Goal: Task Accomplishment & Management: Manage account settings

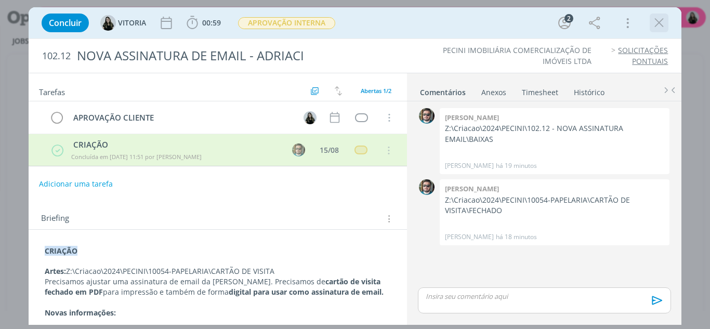
click at [658, 28] on icon "dialog" at bounding box center [659, 23] width 16 height 16
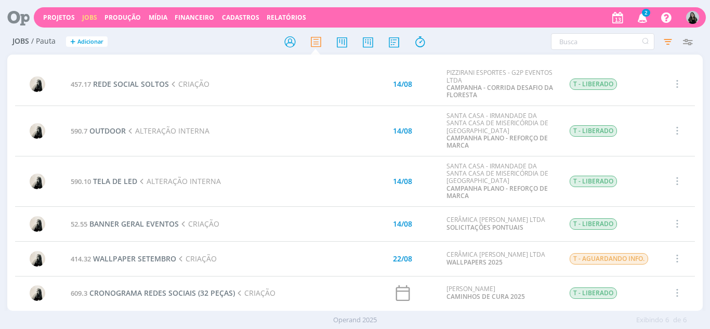
click at [640, 17] on icon "button" at bounding box center [642, 17] width 18 height 18
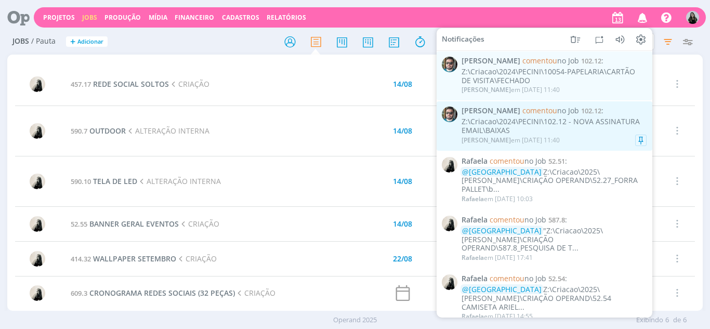
click at [539, 128] on div "Z:\Criacao\2024\PECINI\102.12 - NOVA ASSINATURA EMAIL\BAIXAS" at bounding box center [553, 126] width 185 height 18
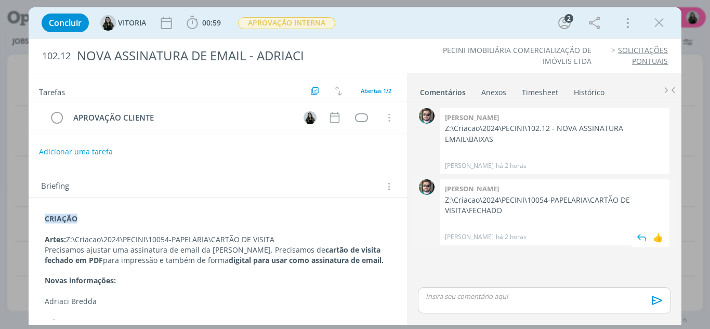
click at [500, 202] on p "Z:\Criacao\2024\PECINI\10054-PAPELARIA\CARTÃO DE VISITA\FECHADO" at bounding box center [554, 205] width 219 height 21
copy p "Z:\Criacao\2024\PECINI\10054-PAPELARIA\CARTÃO DE VISITA\FECHADO"
drag, startPoint x: 22, startPoint y: 113, endPoint x: 39, endPoint y: 4, distance: 110.5
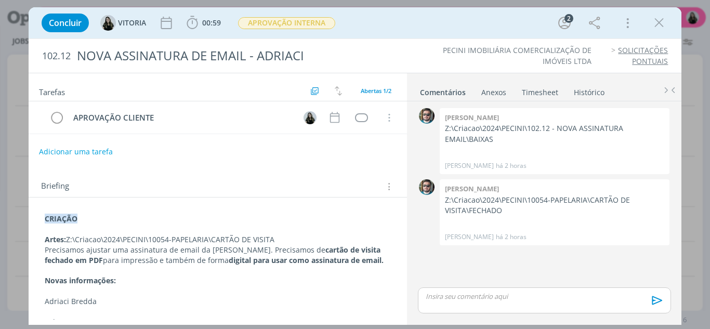
click at [22, 113] on div "Concluir [GEOGRAPHIC_DATA] 00:59 Iniciar Apontar Data * [DATE] Horas * 00:00 Ta…" at bounding box center [355, 164] width 710 height 329
click at [659, 238] on div "👍" at bounding box center [658, 237] width 10 height 12
click at [656, 30] on icon "dialog" at bounding box center [659, 23] width 16 height 16
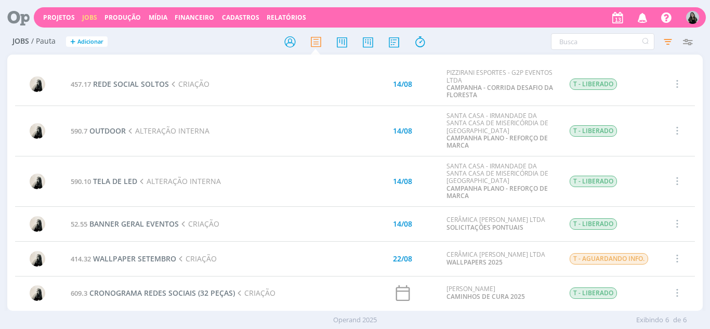
click at [631, 20] on button "button" at bounding box center [641, 17] width 21 height 19
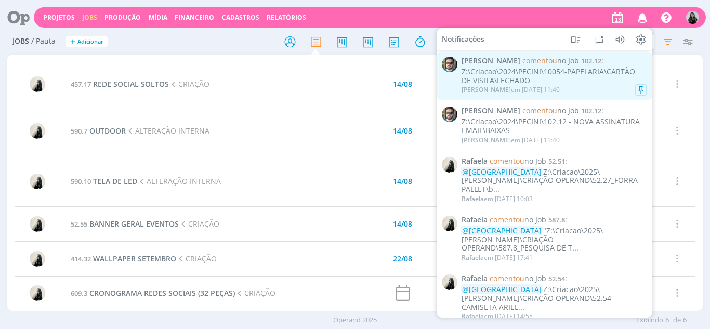
click at [538, 72] on div "Z:\Criacao\2024\PECINI\10054-PAPELARIA\CARTÃO DE VISITA\FECHADO" at bounding box center [553, 77] width 185 height 18
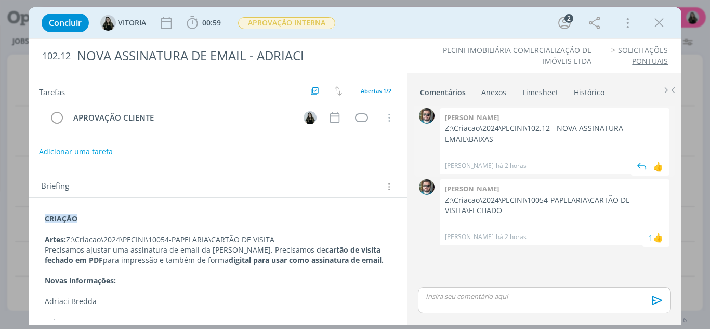
click at [472, 130] on p "Z:\Criacao\2024\PECINI\102.12 - NOVA ASSINATURA EMAIL\BAIXAS" at bounding box center [554, 133] width 219 height 21
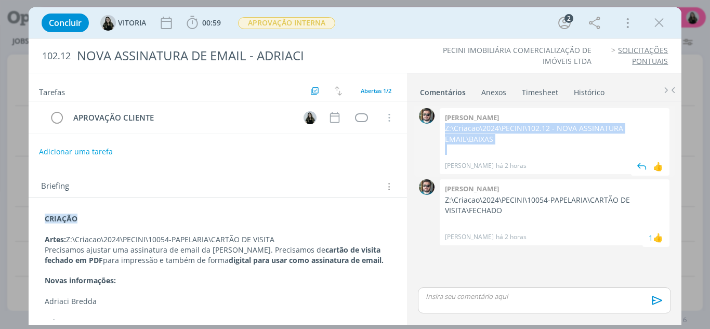
click at [472, 130] on p "Z:\Criacao\2024\PECINI\102.12 - NOVA ASSINATURA EMAIL\BAIXAS" at bounding box center [554, 133] width 219 height 21
copy p "Z:\Criacao\2024\PECINI\102.12 - NOVA ASSINATURA EMAIL\BAIXAS"
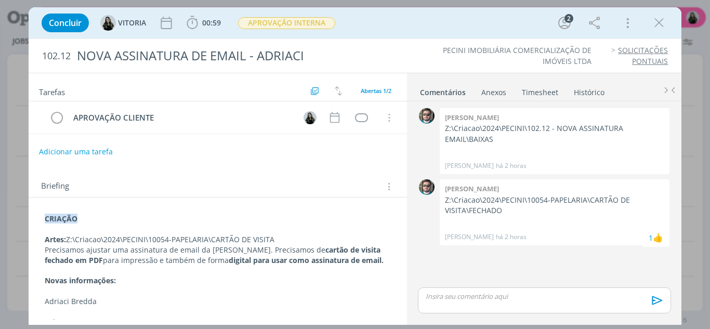
drag, startPoint x: 22, startPoint y: 115, endPoint x: 41, endPoint y: 8, distance: 108.6
click at [22, 113] on div "Concluir [GEOGRAPHIC_DATA] 00:59 Iniciar Apontar Data * [DATE] Horas * 00:00 Ta…" at bounding box center [355, 164] width 710 height 329
click at [668, 26] on div "dialog" at bounding box center [658, 23] width 19 height 19
click at [662, 26] on icon "dialog" at bounding box center [659, 23] width 16 height 16
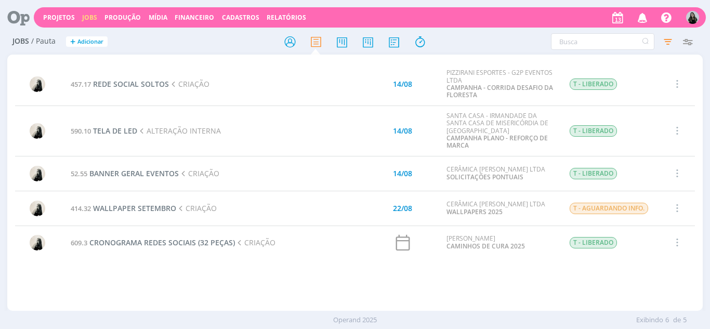
click at [641, 17] on icon "button" at bounding box center [642, 17] width 18 height 18
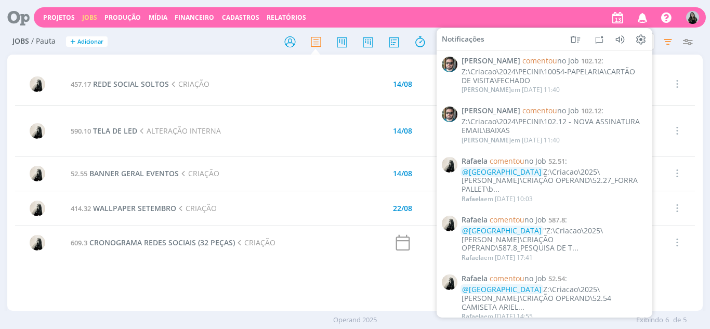
click at [229, 43] on h2 "Jobs / Pauta + Adicionar" at bounding box center [122, 40] width 221 height 22
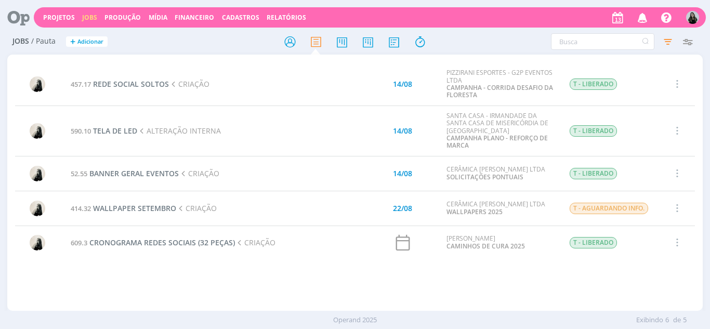
click at [288, 52] on div "Jobs / Pauta + Adicionar Filtrar Filtrar [GEOGRAPHIC_DATA] Tipo Jobs e Tarefas …" at bounding box center [355, 42] width 696 height 26
click at [284, 41] on icon at bounding box center [290, 42] width 19 height 20
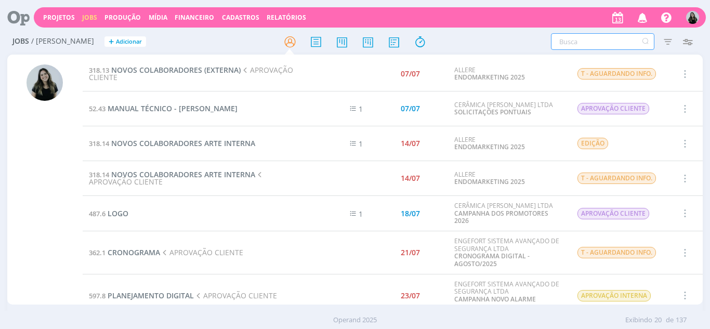
click at [570, 45] on input "text" at bounding box center [602, 41] width 103 height 17
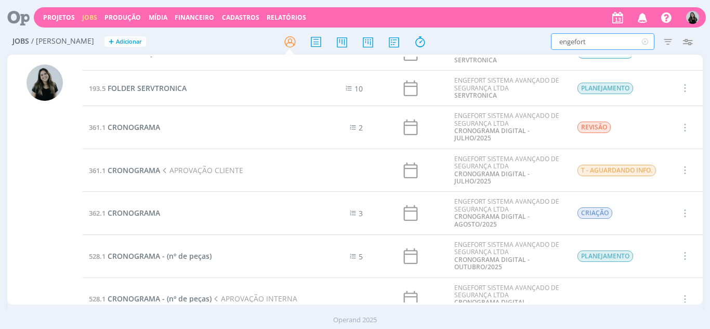
scroll to position [299, 0]
click at [117, 172] on span "CRONOGRAMA" at bounding box center [134, 171] width 52 height 10
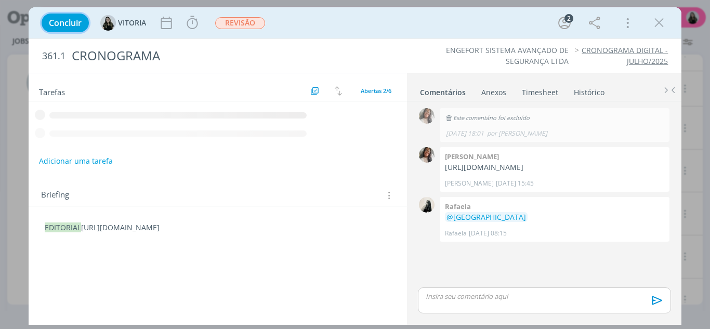
click at [54, 30] on button "Concluir" at bounding box center [65, 23] width 47 height 19
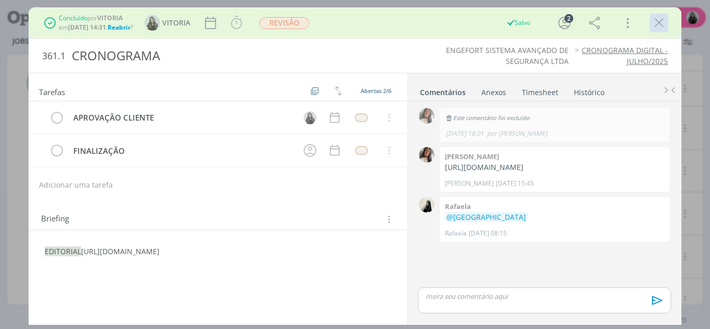
click at [653, 24] on icon "dialog" at bounding box center [659, 23] width 16 height 16
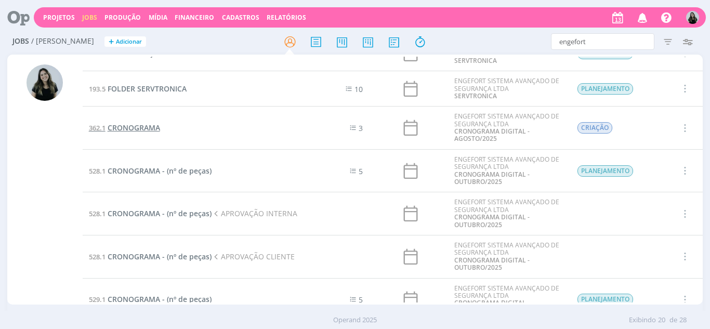
click at [147, 128] on span "CRONOGRAMA" at bounding box center [134, 128] width 52 height 10
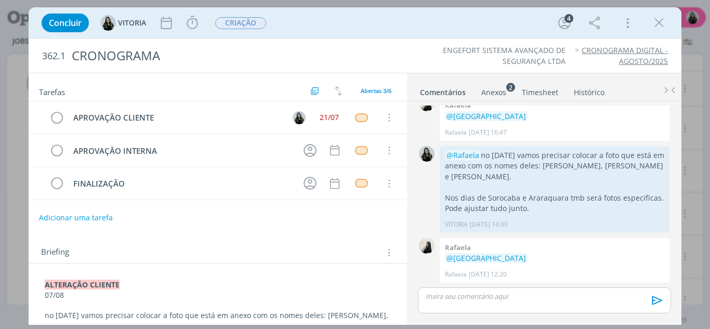
scroll to position [81, 0]
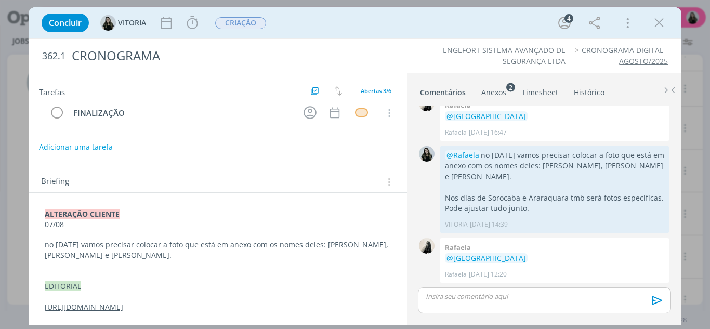
click at [123, 302] on link "[URL][DOMAIN_NAME]" at bounding box center [84, 307] width 78 height 10
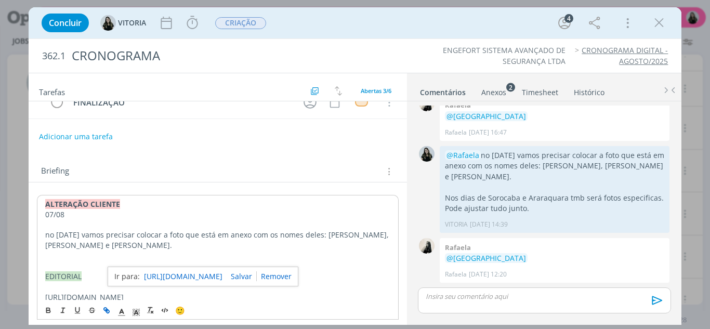
click at [220, 281] on link "[URL][DOMAIN_NAME]" at bounding box center [183, 277] width 78 height 14
click at [653, 20] on icon "dialog" at bounding box center [659, 23] width 16 height 16
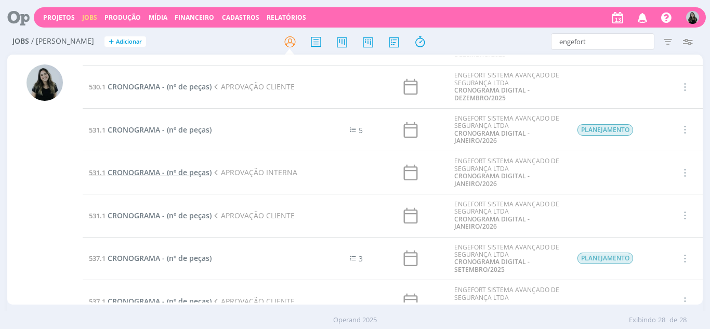
scroll to position [726, 0]
click at [587, 42] on input "engefort" at bounding box center [602, 41] width 103 height 17
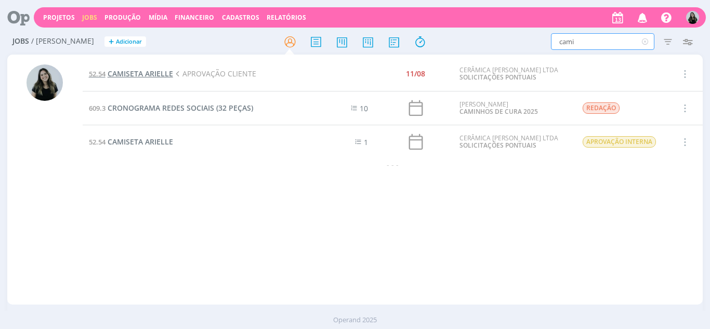
type input "cami"
click at [165, 75] on span "CAMISETA ARIELLE" at bounding box center [140, 74] width 65 height 10
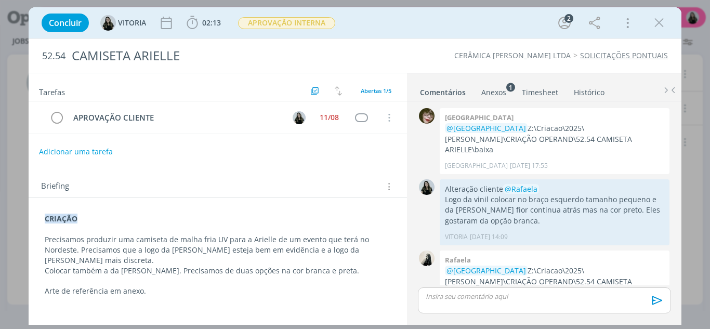
scroll to position [172, 0]
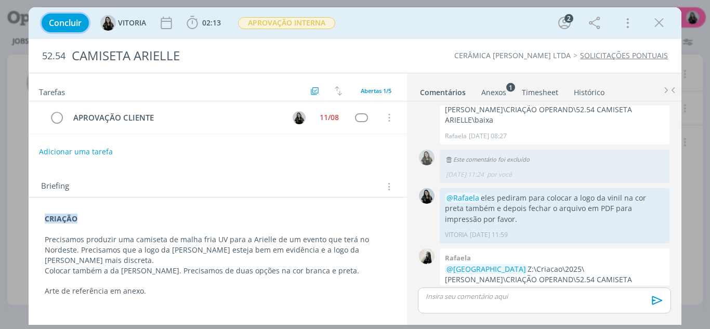
click at [66, 29] on button "Concluir" at bounding box center [65, 23] width 47 height 19
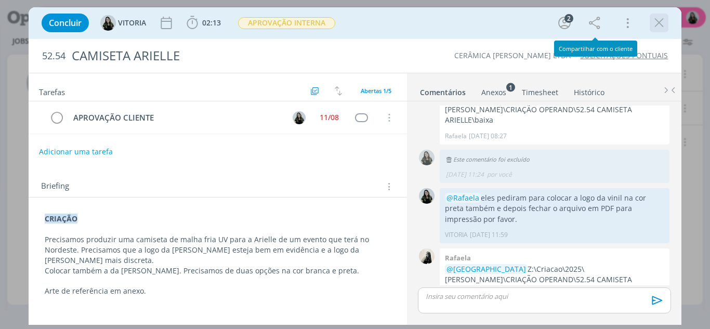
click at [656, 24] on icon "dialog" at bounding box center [659, 23] width 16 height 16
click at [657, 24] on icon "dialog" at bounding box center [659, 23] width 16 height 16
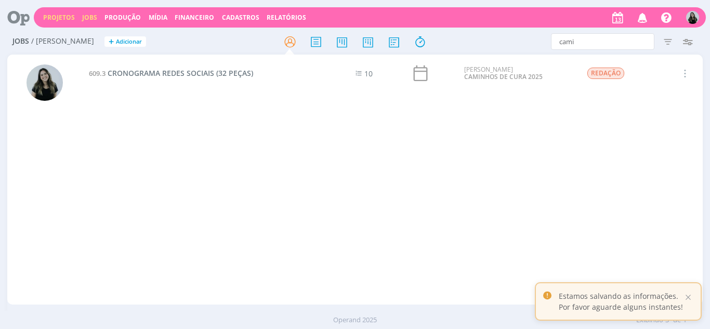
click at [59, 20] on link "Projetos" at bounding box center [59, 17] width 32 height 9
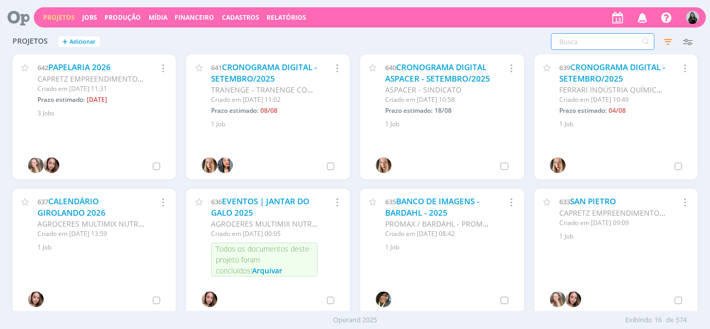
click at [607, 45] on input "text" at bounding box center [602, 41] width 103 height 17
type input "engefort"
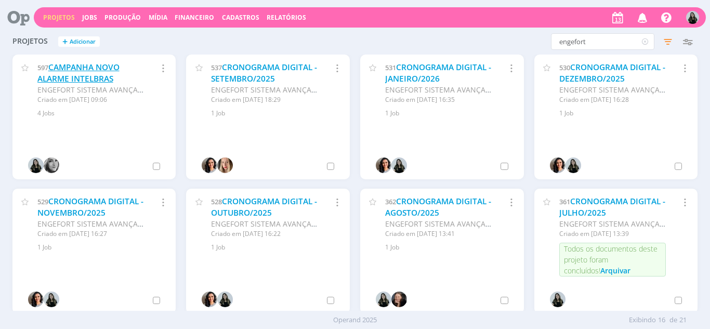
click at [104, 65] on link "CAMPANHA NOVO ALARME INTELBRAS" at bounding box center [78, 73] width 82 height 22
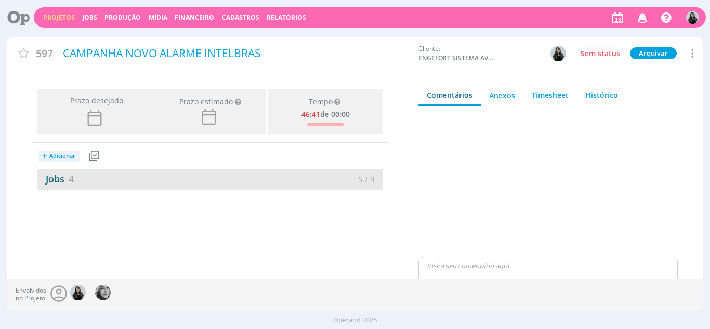
click at [67, 181] on link "Jobs 4" at bounding box center [55, 178] width 36 height 12
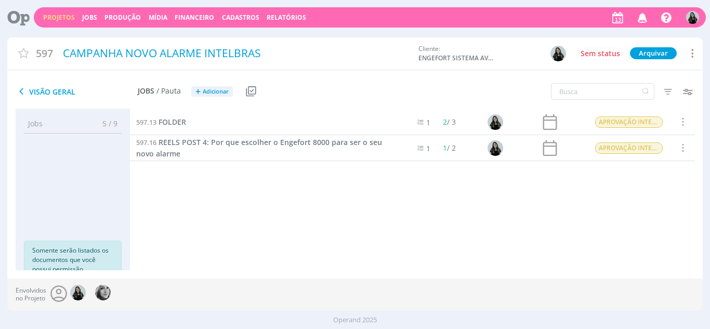
click at [655, 94] on div "Filtros Filtrar [GEOGRAPHIC_DATA] Data Personalizado a Responsável Situação dos…" at bounding box center [587, 92] width 232 height 26
click at [662, 96] on icon "button" at bounding box center [667, 91] width 19 height 19
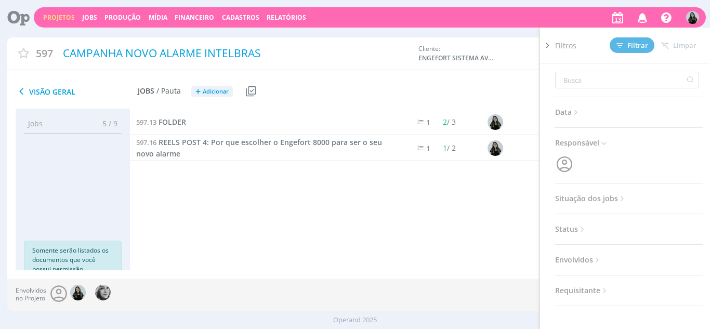
click at [593, 196] on span "Situação dos jobs" at bounding box center [591, 199] width 72 height 14
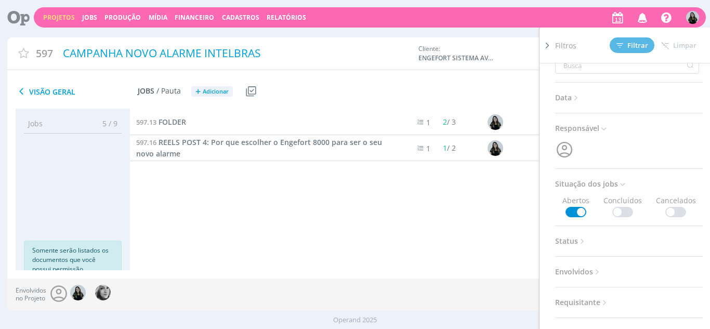
scroll to position [15, 0]
click at [614, 214] on span at bounding box center [622, 211] width 21 height 10
click at [634, 50] on button "Filtrar" at bounding box center [631, 45] width 45 height 16
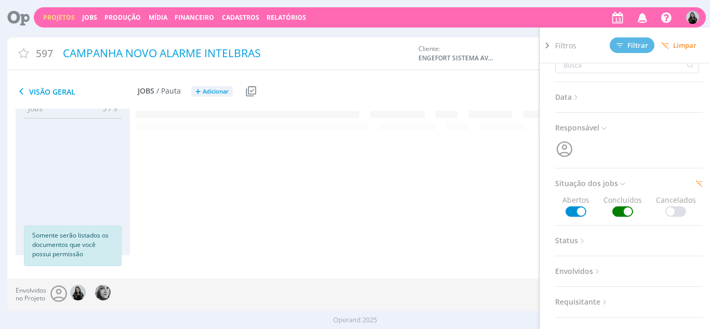
scroll to position [0, 0]
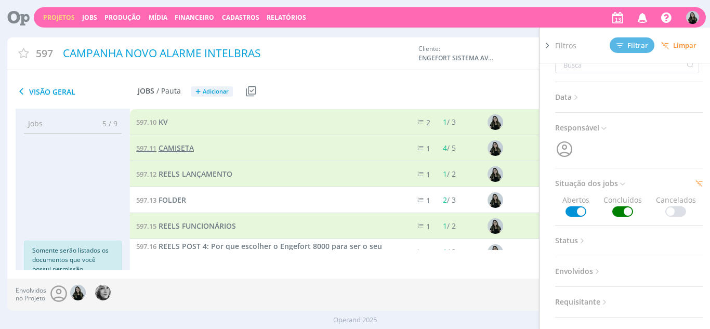
click at [182, 147] on span "CAMISETA" at bounding box center [175, 148] width 35 height 10
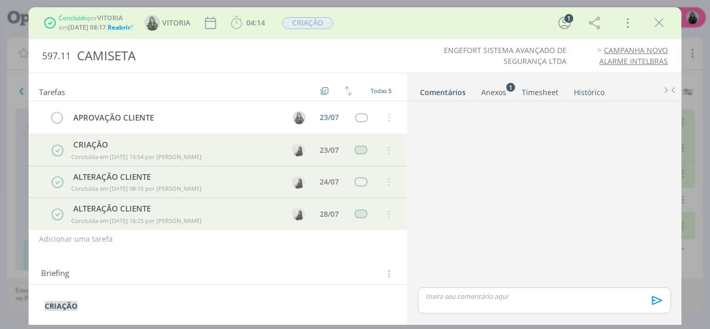
click at [127, 28] on span "Reabrir" at bounding box center [119, 27] width 23 height 9
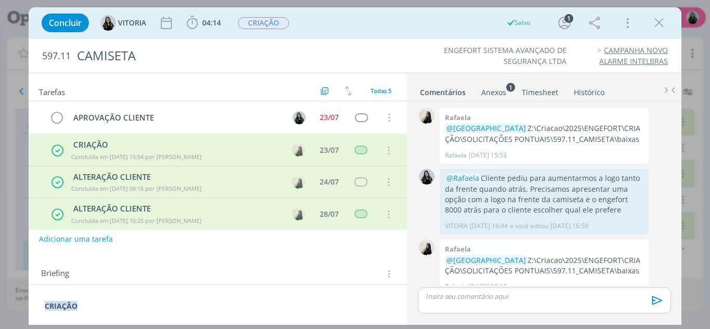
scroll to position [225, 0]
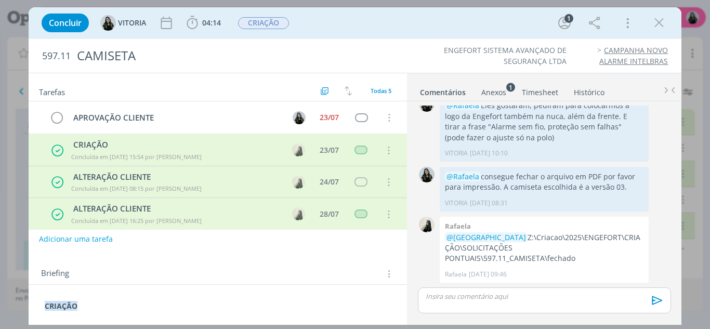
click at [499, 297] on p "dialog" at bounding box center [544, 295] width 236 height 9
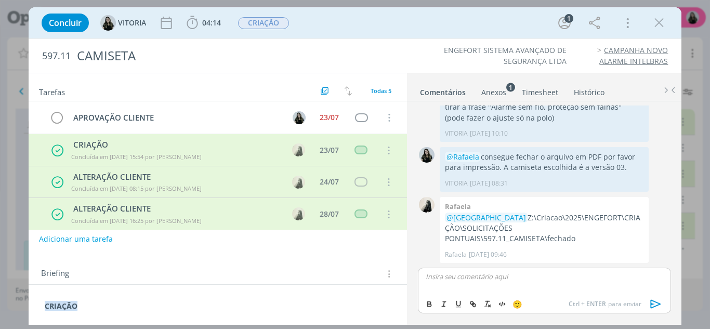
scroll to position [245, 0]
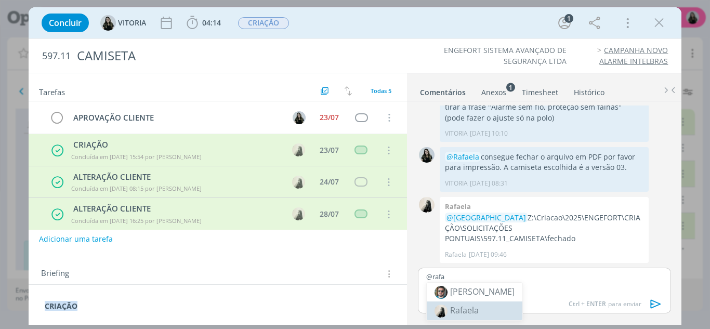
click at [474, 313] on span "Rafaela" at bounding box center [464, 309] width 29 height 11
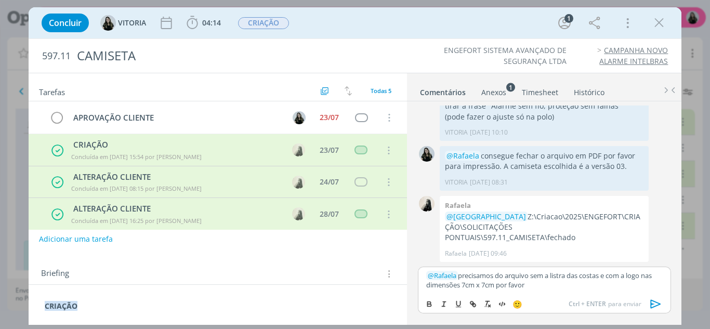
click at [647, 271] on p "﻿ @ [PERSON_NAME] ﻿ precisamos do arquivo sem a listra das costas e com a logo …" at bounding box center [544, 280] width 236 height 19
click at [550, 285] on p "﻿ @ [PERSON_NAME] ﻿ precisamos do arquivo sem a listra das costas e com a logo …" at bounding box center [544, 280] width 236 height 19
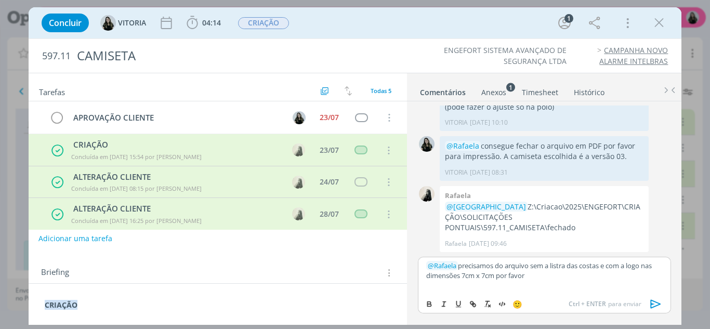
click at [105, 240] on button "Adicionar uma tarefa" at bounding box center [75, 239] width 74 height 18
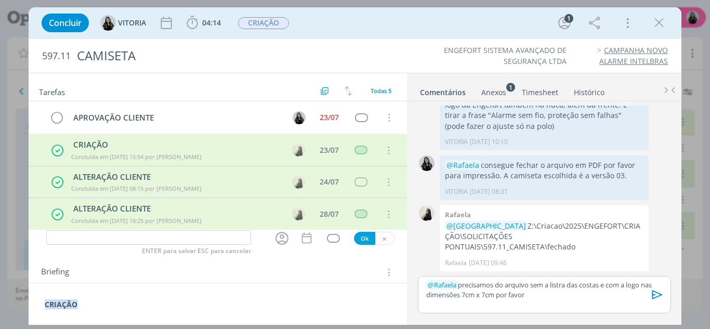
scroll to position [237, 0]
click at [557, 299] on p "﻿ @ [PERSON_NAME] ﻿ precisamos do arquivo sem a listra das costas e com a logo …" at bounding box center [544, 289] width 236 height 19
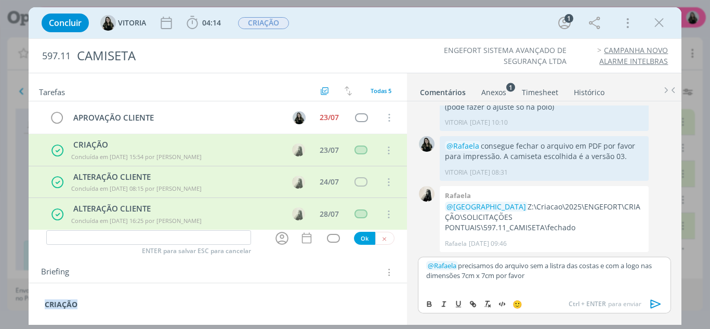
scroll to position [256, 0]
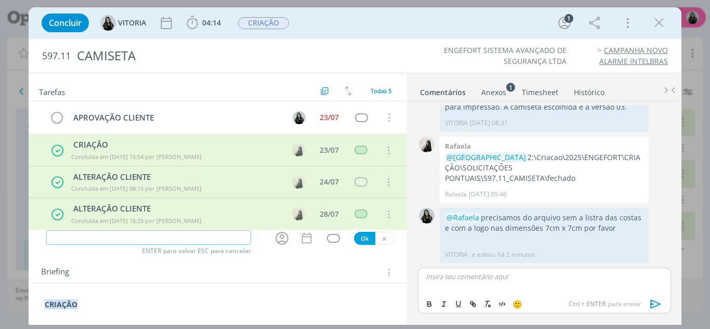
click at [106, 238] on input "dialog" at bounding box center [148, 237] width 205 height 15
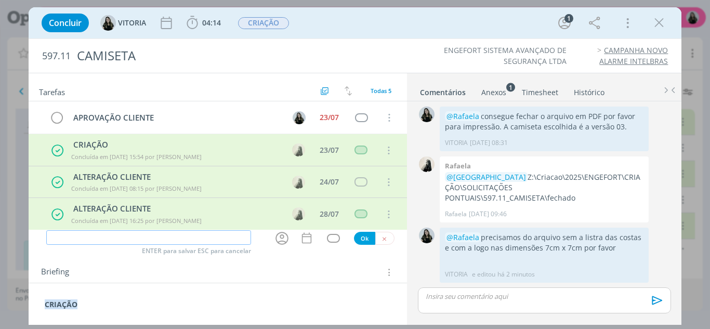
scroll to position [286, 0]
type input "ALTERAÇÃO CLIENTE"
click at [286, 237] on div "dialog" at bounding box center [283, 238] width 20 height 17
click at [280, 237] on icon "dialog" at bounding box center [282, 238] width 16 height 16
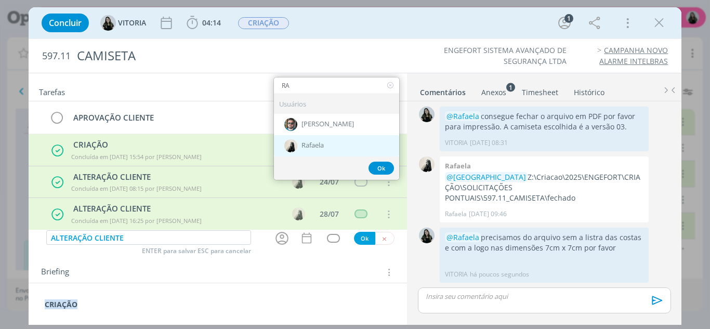
type input "RA"
click at [324, 141] on div "Rafaela" at bounding box center [336, 145] width 125 height 21
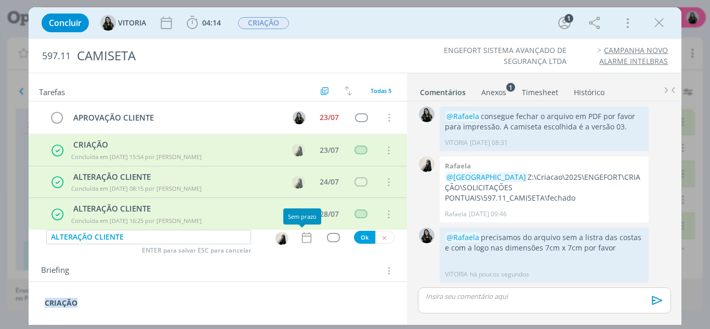
click at [303, 238] on icon "dialog" at bounding box center [307, 238] width 14 height 14
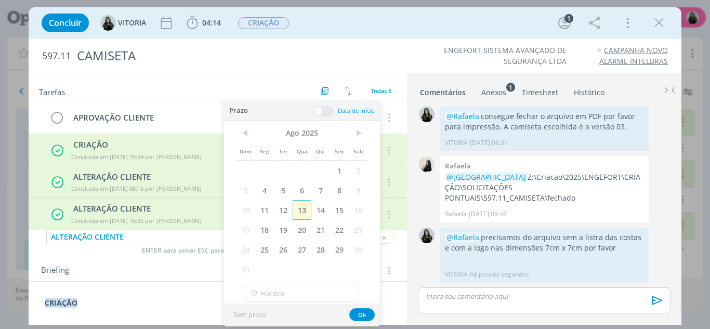
click at [308, 214] on span "13" at bounding box center [301, 210] width 19 height 20
click at [325, 215] on span "14" at bounding box center [320, 210] width 19 height 20
click at [301, 209] on span "13" at bounding box center [301, 210] width 19 height 20
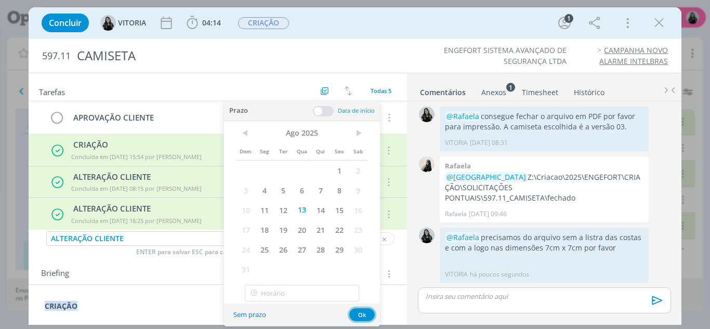
click at [355, 317] on button "Ok" at bounding box center [361, 314] width 25 height 13
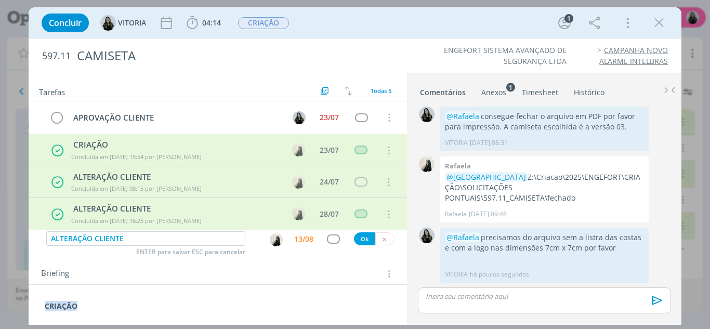
click at [335, 242] on div "dialog" at bounding box center [332, 238] width 31 height 9
click at [329, 239] on div "dialog" at bounding box center [333, 238] width 13 height 9
click at [360, 239] on button "Ok" at bounding box center [364, 238] width 21 height 13
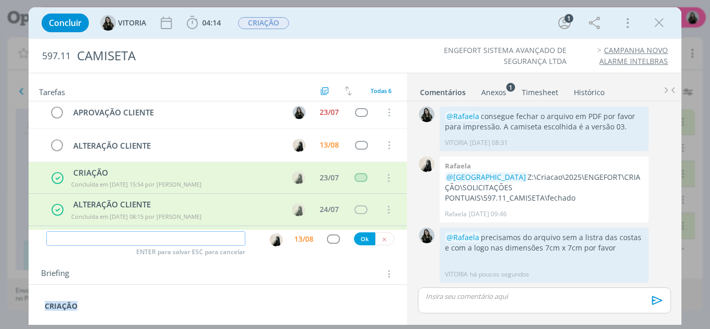
scroll to position [0, 0]
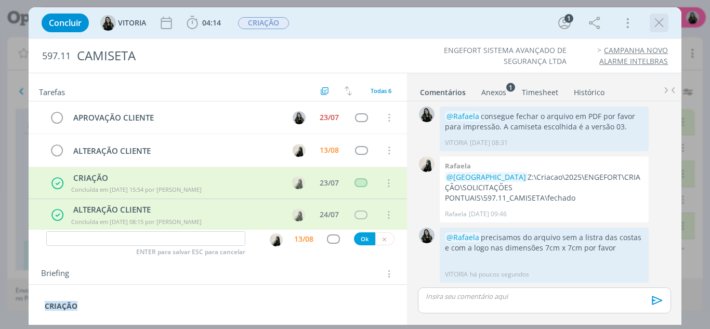
click at [657, 28] on icon "dialog" at bounding box center [659, 23] width 16 height 16
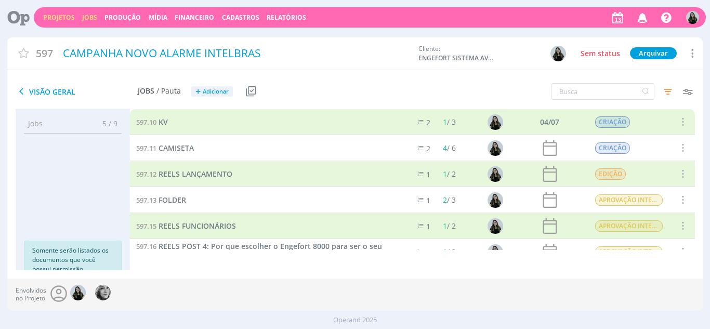
click at [91, 19] on link "Jobs" at bounding box center [89, 17] width 15 height 9
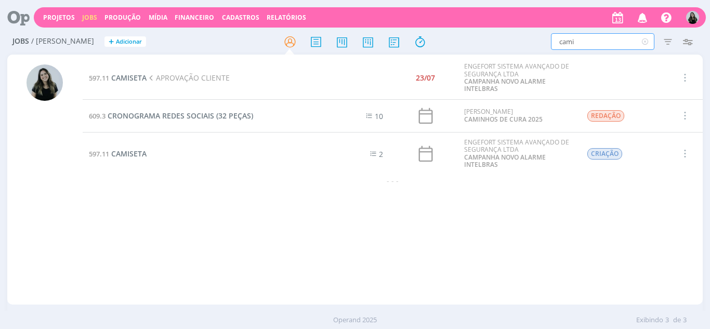
click at [569, 46] on input "cami" at bounding box center [602, 41] width 103 height 17
type input "realle"
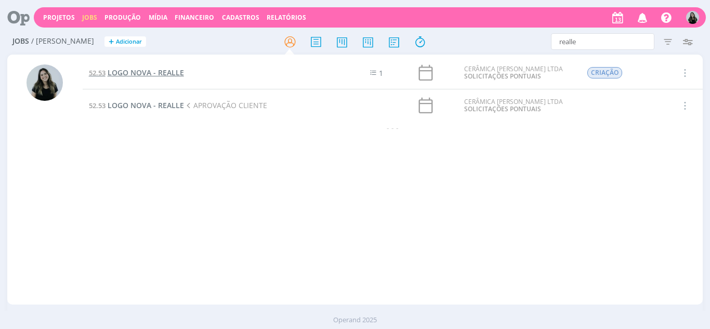
click at [146, 71] on span "LOGO NOVA - REALLE" at bounding box center [146, 73] width 76 height 10
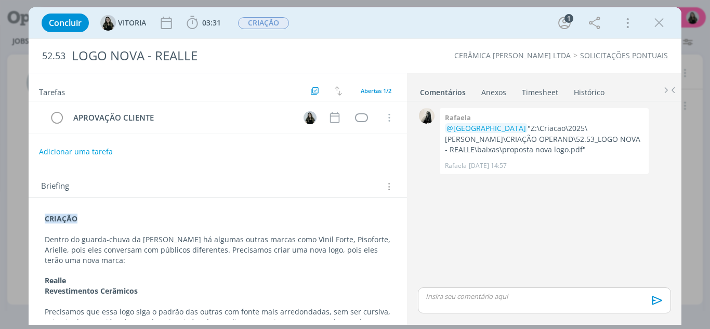
click at [492, 297] on p "dialog" at bounding box center [544, 295] width 236 height 9
click at [500, 277] on p "﻿ @ [PERSON_NAME] ﻿ Precisamos consegue colorir e aplicar todas elas em conjunt…" at bounding box center [544, 280] width 236 height 19
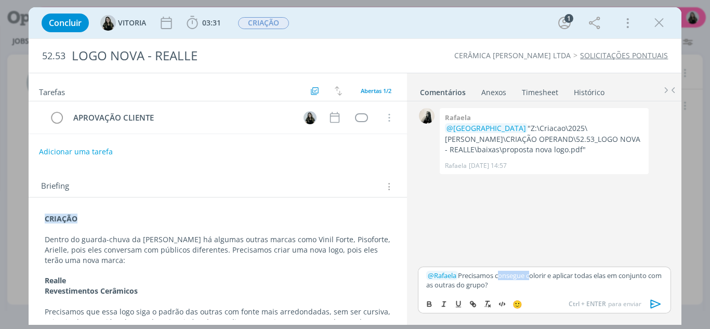
click at [500, 277] on p "﻿ @ [PERSON_NAME] ﻿ Precisamos consegue colorir e aplicar todas elas em conjunt…" at bounding box center [544, 280] width 236 height 19
click at [521, 273] on p "﻿ @ Rafaela ﻿ Precisamos colorir e aplicar todas elas em conjunto com as outras…" at bounding box center [544, 280] width 236 height 19
click at [552, 287] on p "﻿ @ Rafaela ﻿ Precisamos colorir a logo, deixar ela na cor mostarde em todas as…" at bounding box center [544, 280] width 236 height 19
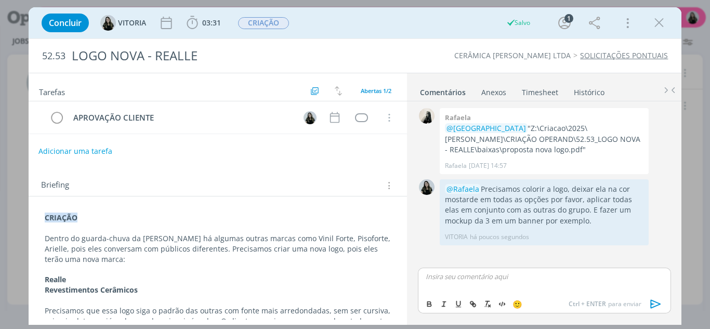
click at [47, 145] on button "Adicionar uma tarefa" at bounding box center [75, 151] width 74 height 18
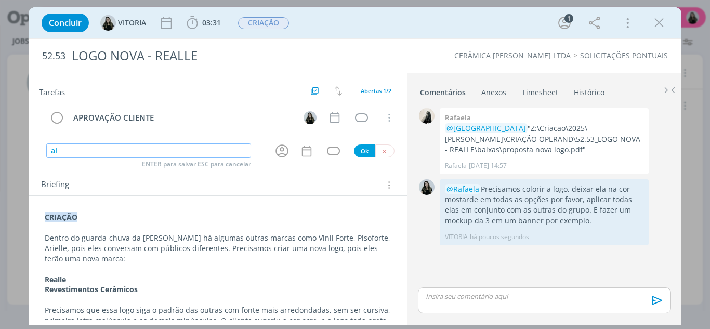
type input "a"
click at [277, 157] on icon "dialog" at bounding box center [281, 151] width 13 height 13
type input "ALTERAÇÃO CLIENTE"
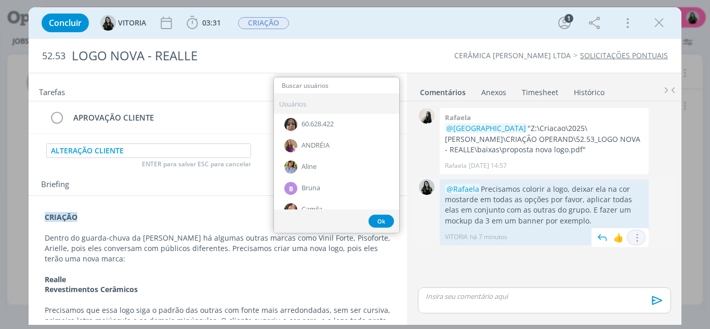
click at [640, 237] on icon "dialog" at bounding box center [635, 238] width 11 height 10
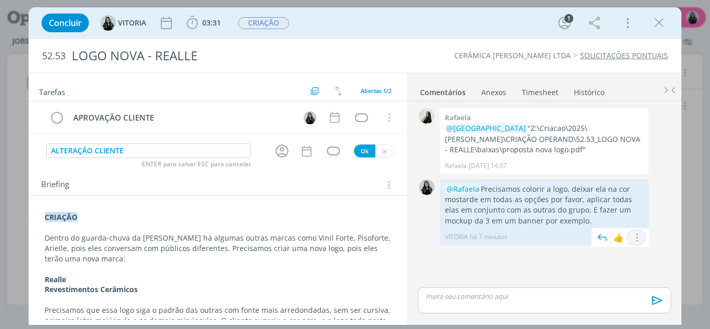
click at [632, 238] on icon "dialog" at bounding box center [635, 238] width 11 height 10
click at [605, 211] on link "Editar" at bounding box center [601, 206] width 82 height 17
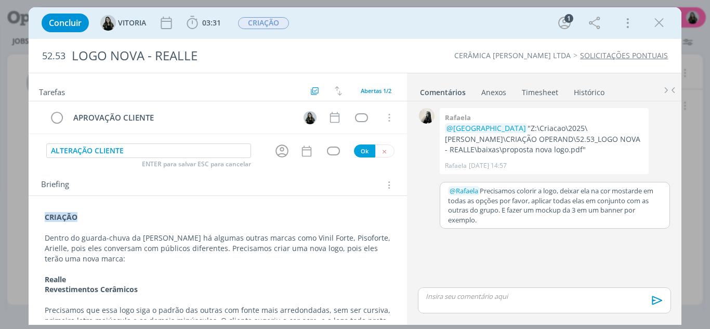
click at [654, 212] on p "﻿ @ Rafaela ﻿ Precisamos colorir a logo, deixar ela na cor mostarde em todas as…" at bounding box center [554, 205] width 213 height 38
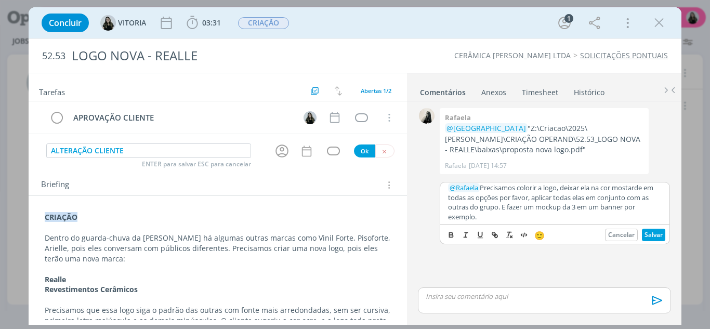
scroll to position [4, 0]
click at [498, 211] on p "﻿ @ Rafaela ﻿ Precisamos colorir a logo, deixar ela na cor mostarde em todas as…" at bounding box center [554, 201] width 213 height 38
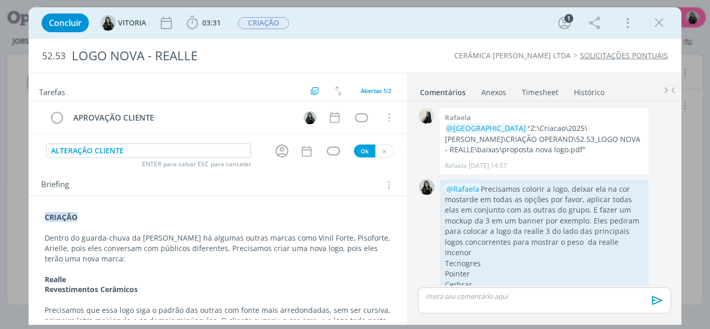
scroll to position [47, 0]
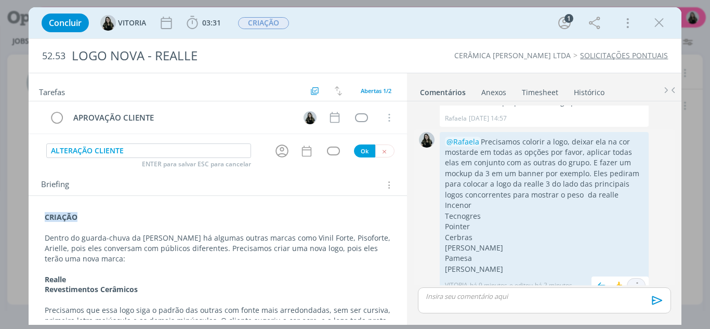
click at [634, 281] on icon "dialog" at bounding box center [635, 286] width 11 height 10
click at [618, 247] on link "Editar" at bounding box center [601, 255] width 82 height 17
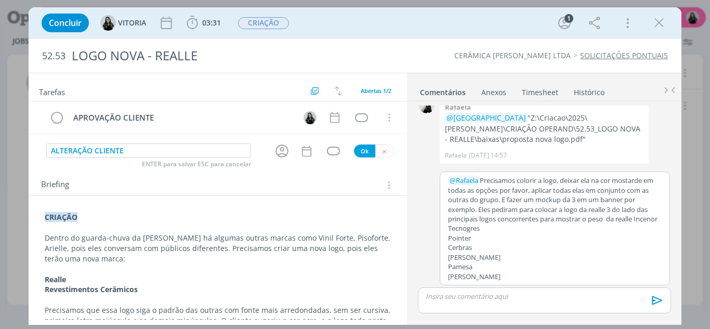
scroll to position [20, 0]
click at [638, 209] on p "﻿ @ Rafaela ﻿ Precisamos colorir a logo, deixar ela na cor mostarde em todas as…" at bounding box center [554, 200] width 213 height 48
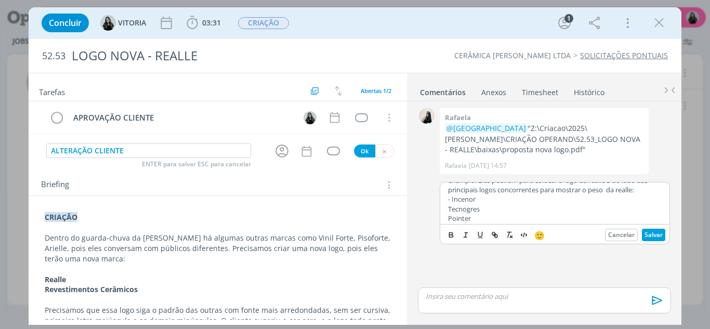
scroll to position [40, 0]
click at [659, 236] on button "Salvar" at bounding box center [653, 235] width 23 height 12
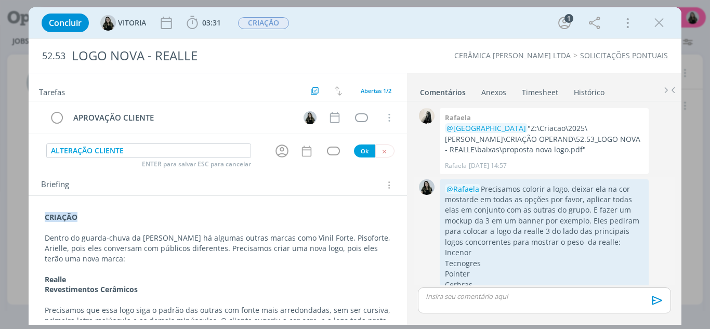
scroll to position [58, 0]
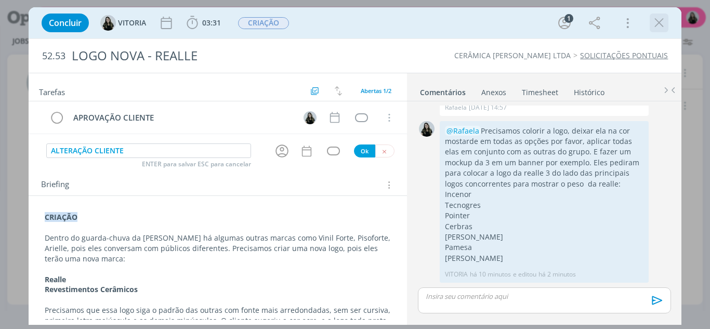
click at [657, 24] on icon "dialog" at bounding box center [659, 23] width 16 height 16
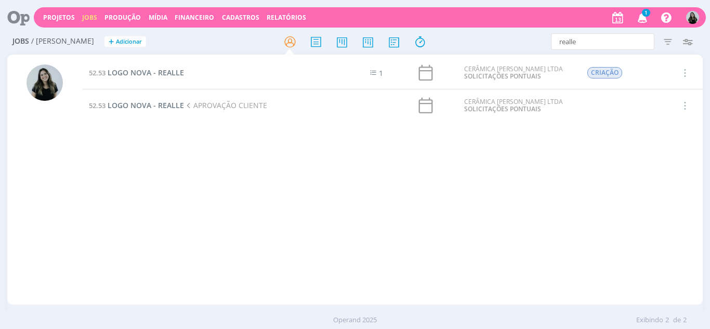
click at [643, 24] on icon "button" at bounding box center [642, 17] width 18 height 18
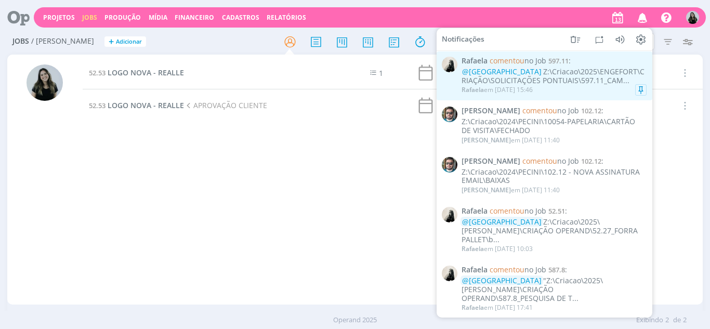
click at [555, 74] on div "@[GEOGRAPHIC_DATA] Z:\Criacao\2025\ENGEFORT\CRIAÇÃO\SOLICITAÇÕES PONTUAIS\597.1…" at bounding box center [553, 77] width 185 height 18
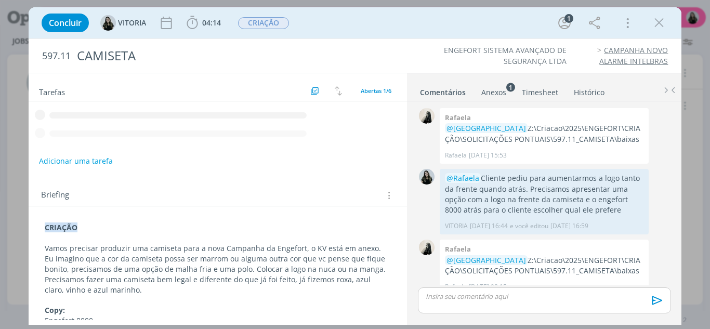
scroll to position [357, 0]
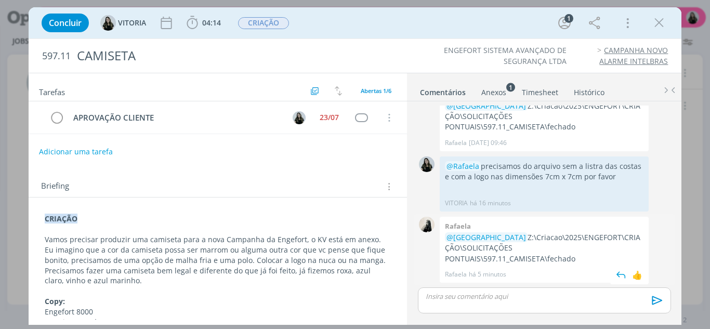
click at [457, 255] on p "@[GEOGRAPHIC_DATA] Z:\Criacao\2025\ENGEFORT\CRIAÇÃO\SOLICITAÇÕES PONTUAIS\597.1…" at bounding box center [544, 248] width 198 height 32
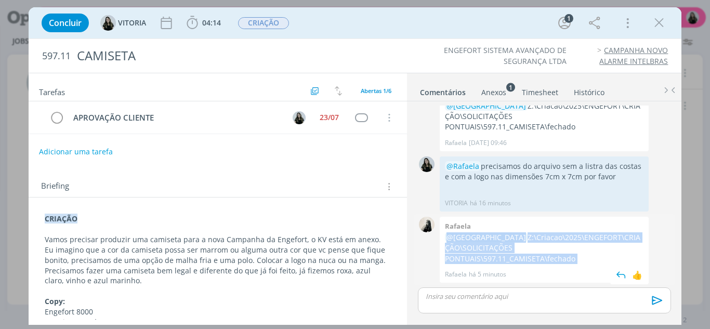
click at [457, 255] on p "@[GEOGRAPHIC_DATA] Z:\Criacao\2025\ENGEFORT\CRIAÇÃO\SOLICITAÇÕES PONTUAIS\597.1…" at bounding box center [544, 248] width 198 height 32
click at [460, 249] on p "@[GEOGRAPHIC_DATA] Z:\Criacao\2025\ENGEFORT\CRIAÇÃO\SOLICITAÇÕES PONTUAIS\597.1…" at bounding box center [544, 248] width 198 height 32
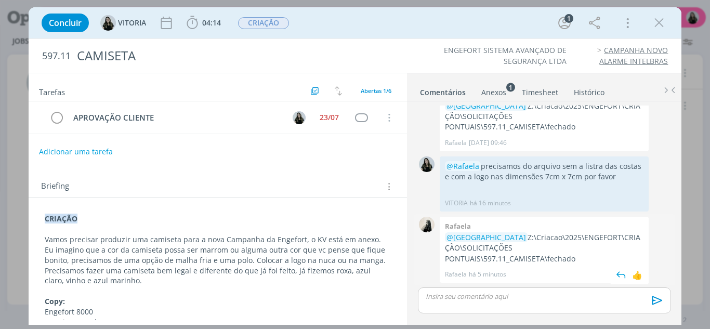
drag, startPoint x: 444, startPoint y: 247, endPoint x: 591, endPoint y: 260, distance: 147.6
click at [591, 260] on div "[PERSON_NAME] @[GEOGRAPHIC_DATA] Z:\Criacao\2025\ENGEFORT\CRIAÇÃO\SOLICITAÇÕES …" at bounding box center [544, 250] width 209 height 66
click at [26, 75] on div "Concluir [GEOGRAPHIC_DATA] 04:14 Iniciar Apontar Data * [DATE] Horas * 00:00 Ta…" at bounding box center [355, 164] width 710 height 329
